Goal: Task Accomplishment & Management: Use online tool/utility

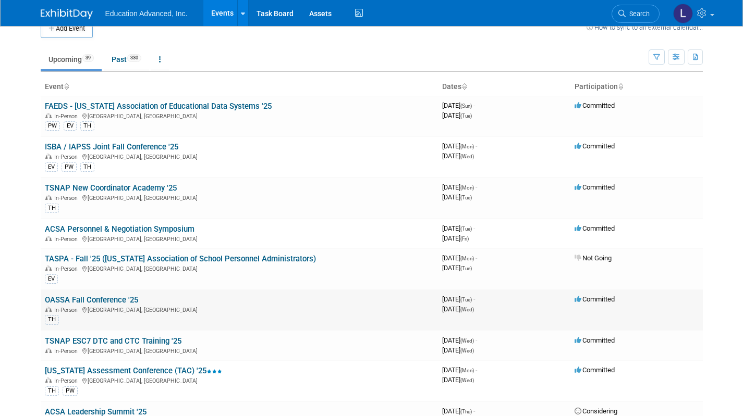
scroll to position [22, 0]
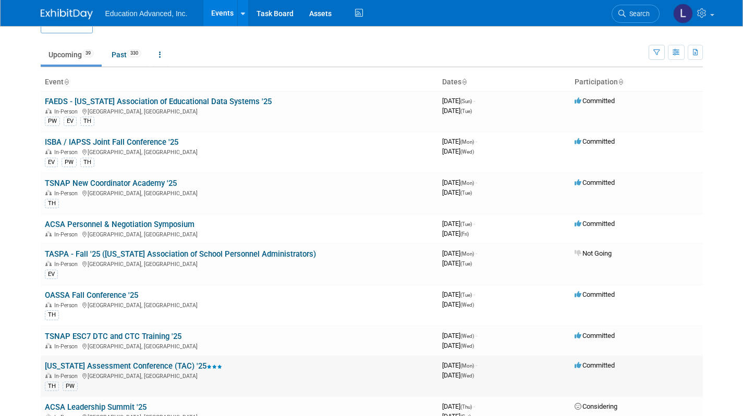
click at [110, 367] on link "[US_STATE] Assessment Conference (TAC) '25" at bounding box center [133, 366] width 177 height 9
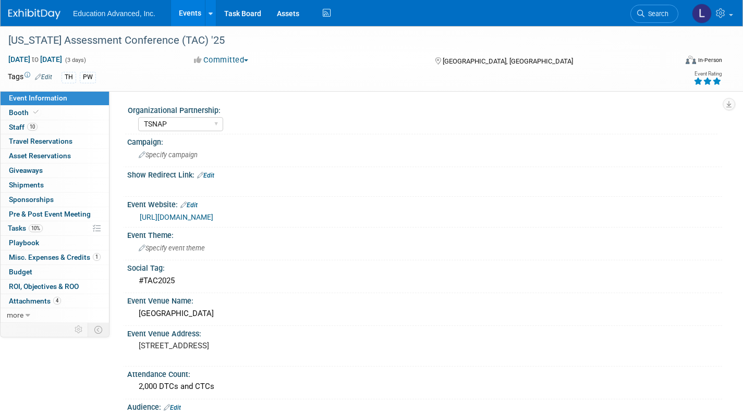
select select "TSNAP"
click at [6, 232] on link "10% Tasks 10%" at bounding box center [55, 228] width 108 height 14
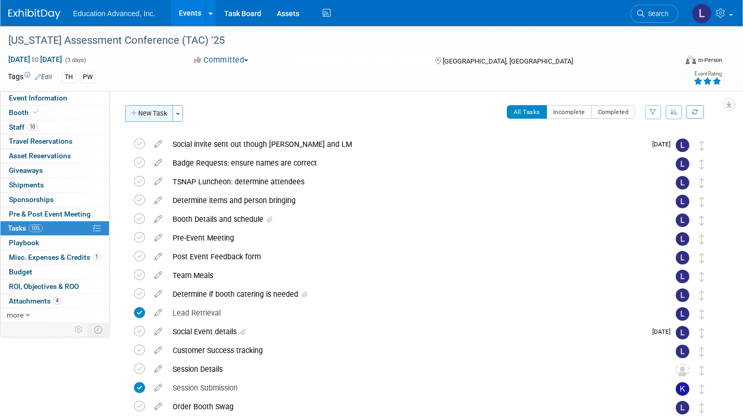
click at [134, 119] on button "New Task" at bounding box center [149, 113] width 48 height 17
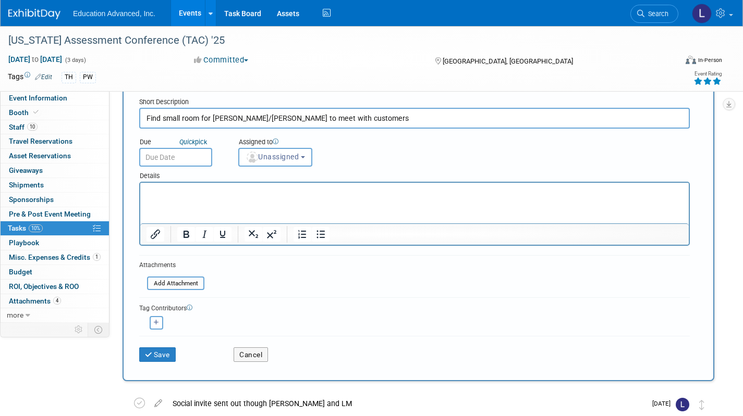
scroll to position [57, 0]
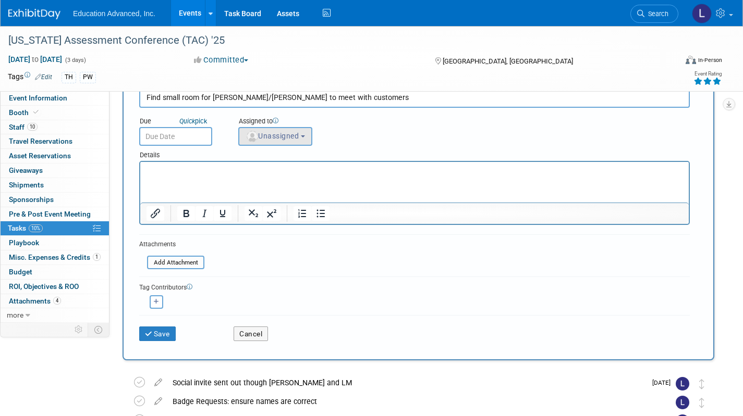
type input "Find small room for [PERSON_NAME]/[PERSON_NAME] to meet with customers"
click at [281, 143] on button "Unassigned" at bounding box center [275, 136] width 74 height 19
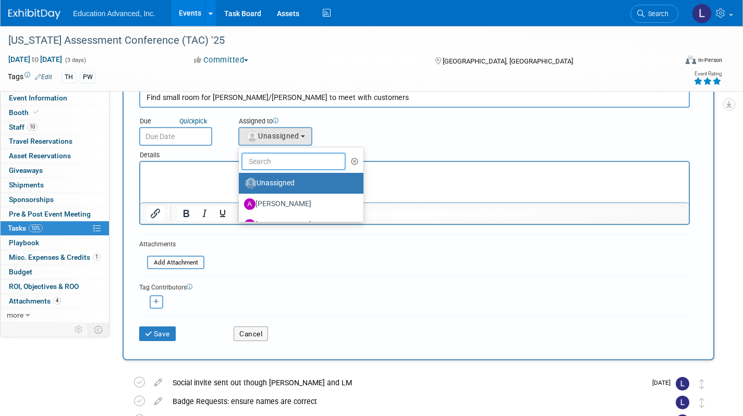
click at [275, 157] on input "text" at bounding box center [293, 162] width 104 height 18
type input "[PERSON_NAME]"
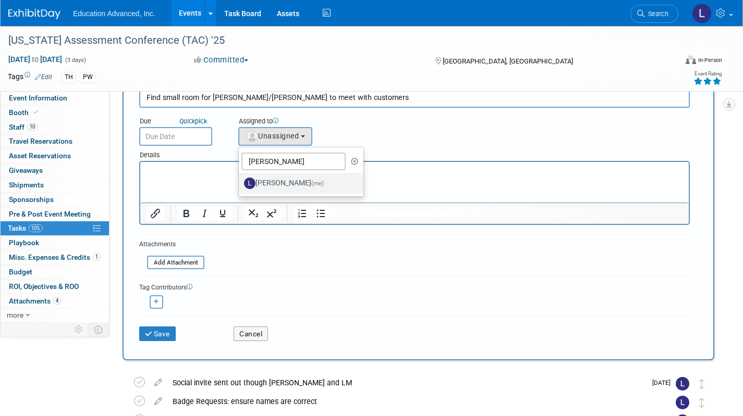
click at [311, 184] on span "(me)" at bounding box center [317, 183] width 13 height 7
click at [240, 184] on input "[PERSON_NAME] (me)" at bounding box center [236, 182] width 7 height 7
select select "397cacdf-1c59-4fde-9ed8-de39e12f0e0d"
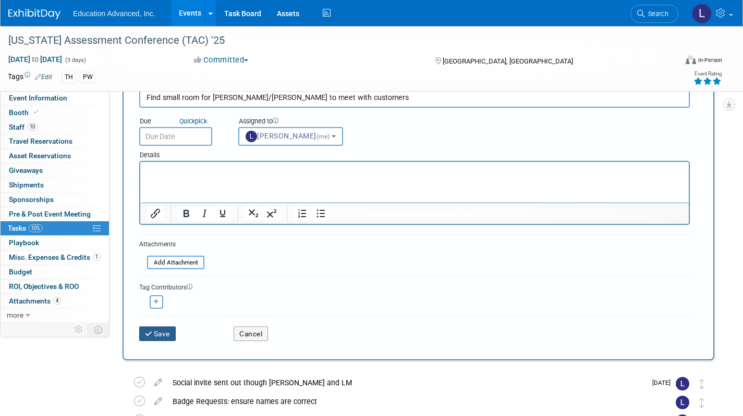
click at [159, 329] on button "Save" at bounding box center [157, 334] width 36 height 15
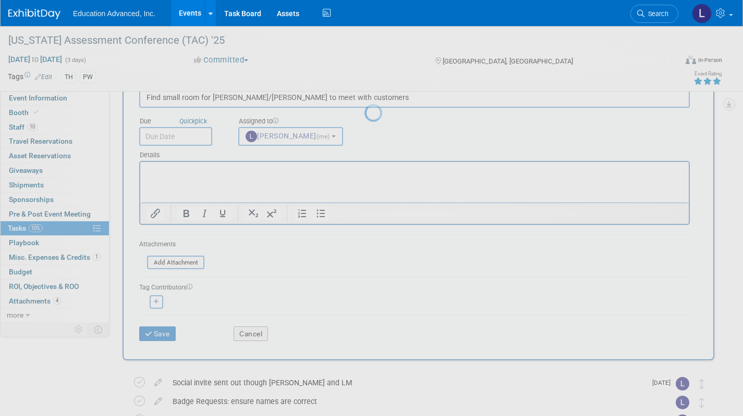
scroll to position [0, 0]
